Goal: Transaction & Acquisition: Download file/media

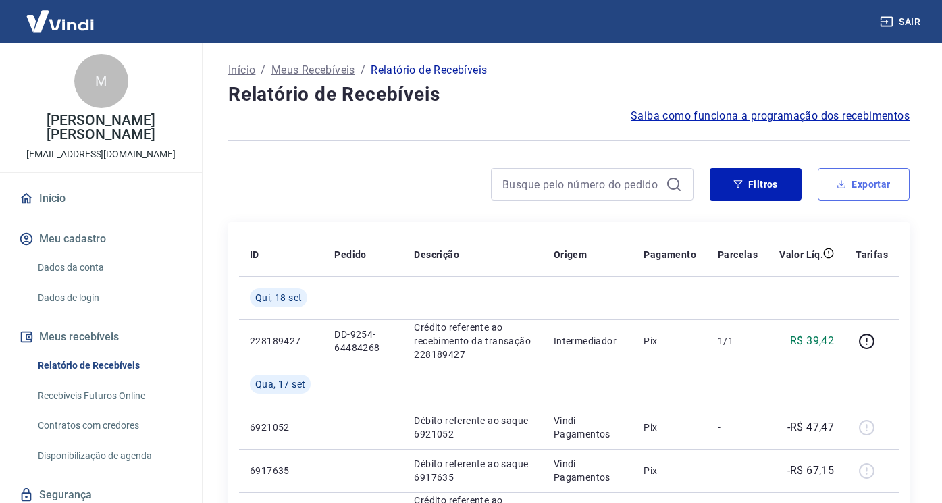
click at [837, 183] on icon "button" at bounding box center [841, 184] width 9 height 9
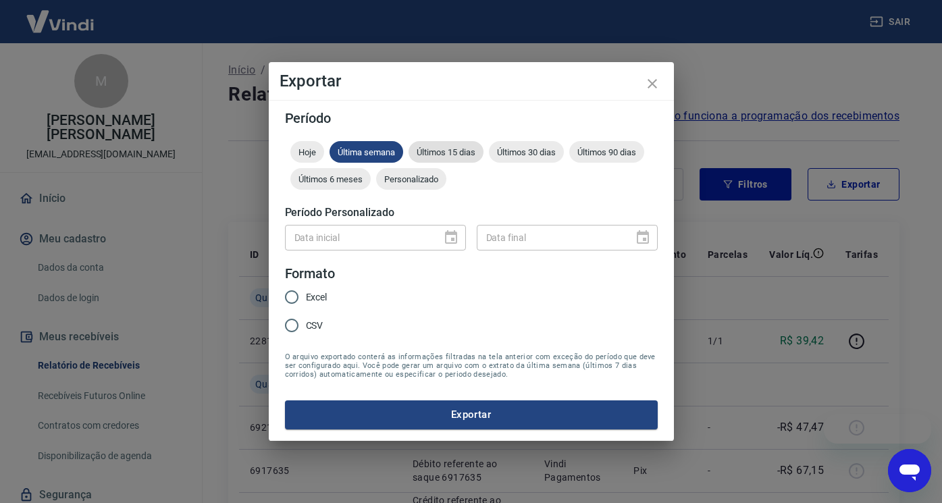
click at [455, 153] on span "Últimos 15 dias" at bounding box center [446, 152] width 75 height 10
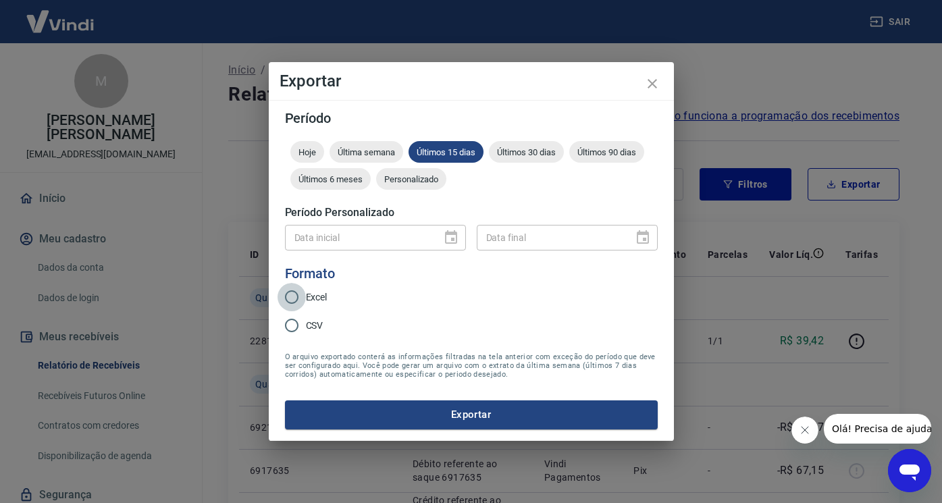
click at [301, 299] on input "Excel" at bounding box center [292, 297] width 28 height 28
radio input "true"
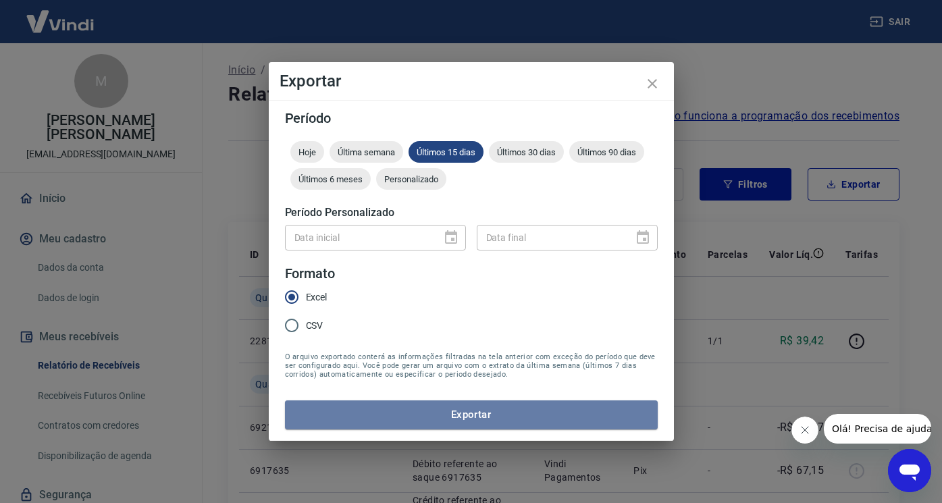
drag, startPoint x: 393, startPoint y: 407, endPoint x: 413, endPoint y: 400, distance: 21.4
click at [394, 407] on button "Exportar" at bounding box center [471, 415] width 373 height 28
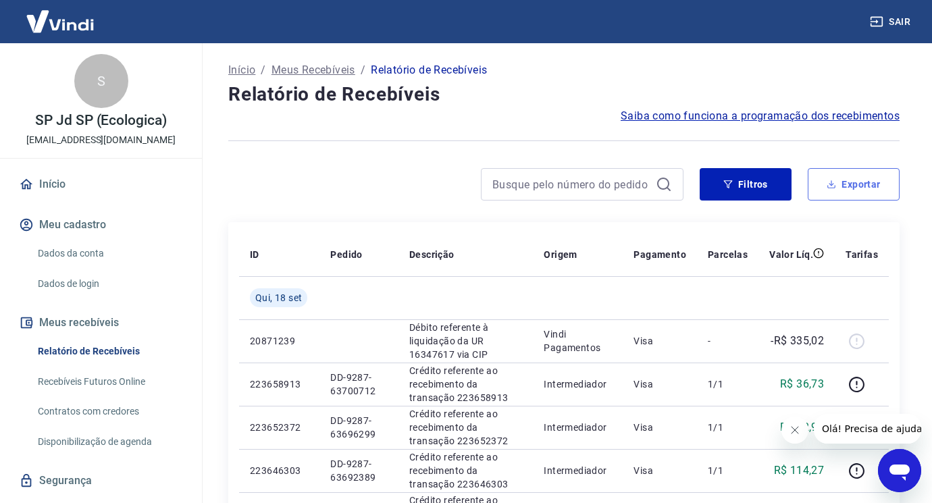
click at [827, 176] on button "Exportar" at bounding box center [854, 184] width 92 height 32
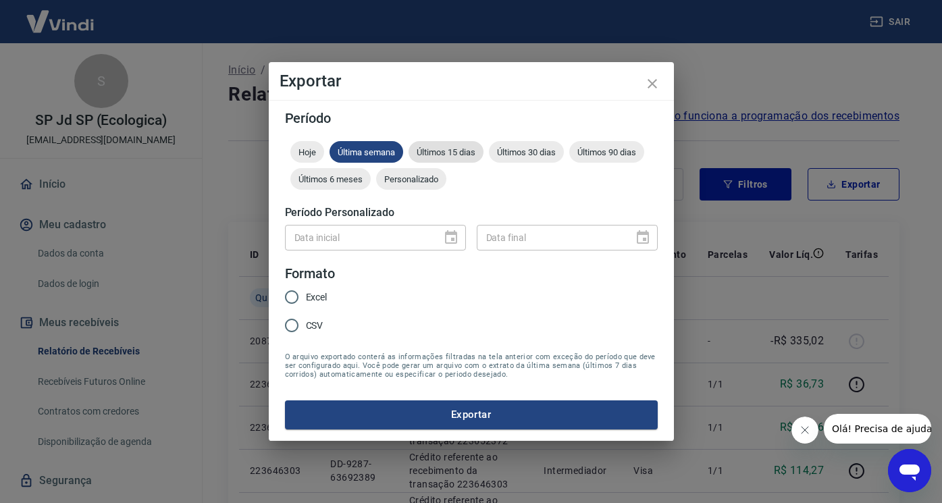
click at [437, 153] on span "Últimos 15 dias" at bounding box center [446, 152] width 75 height 10
click at [291, 298] on input "Excel" at bounding box center [292, 297] width 28 height 28
radio input "true"
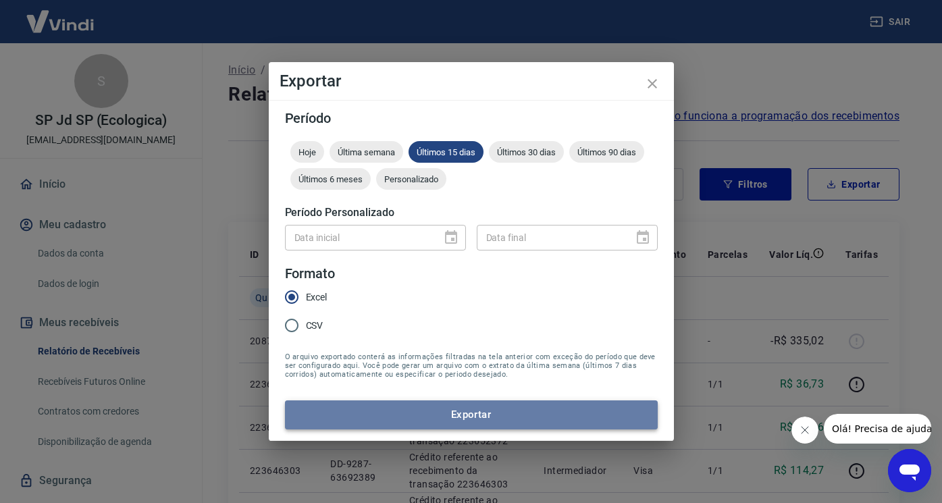
click at [355, 415] on button "Exportar" at bounding box center [471, 415] width 373 height 28
